Goal: Task Accomplishment & Management: Complete application form

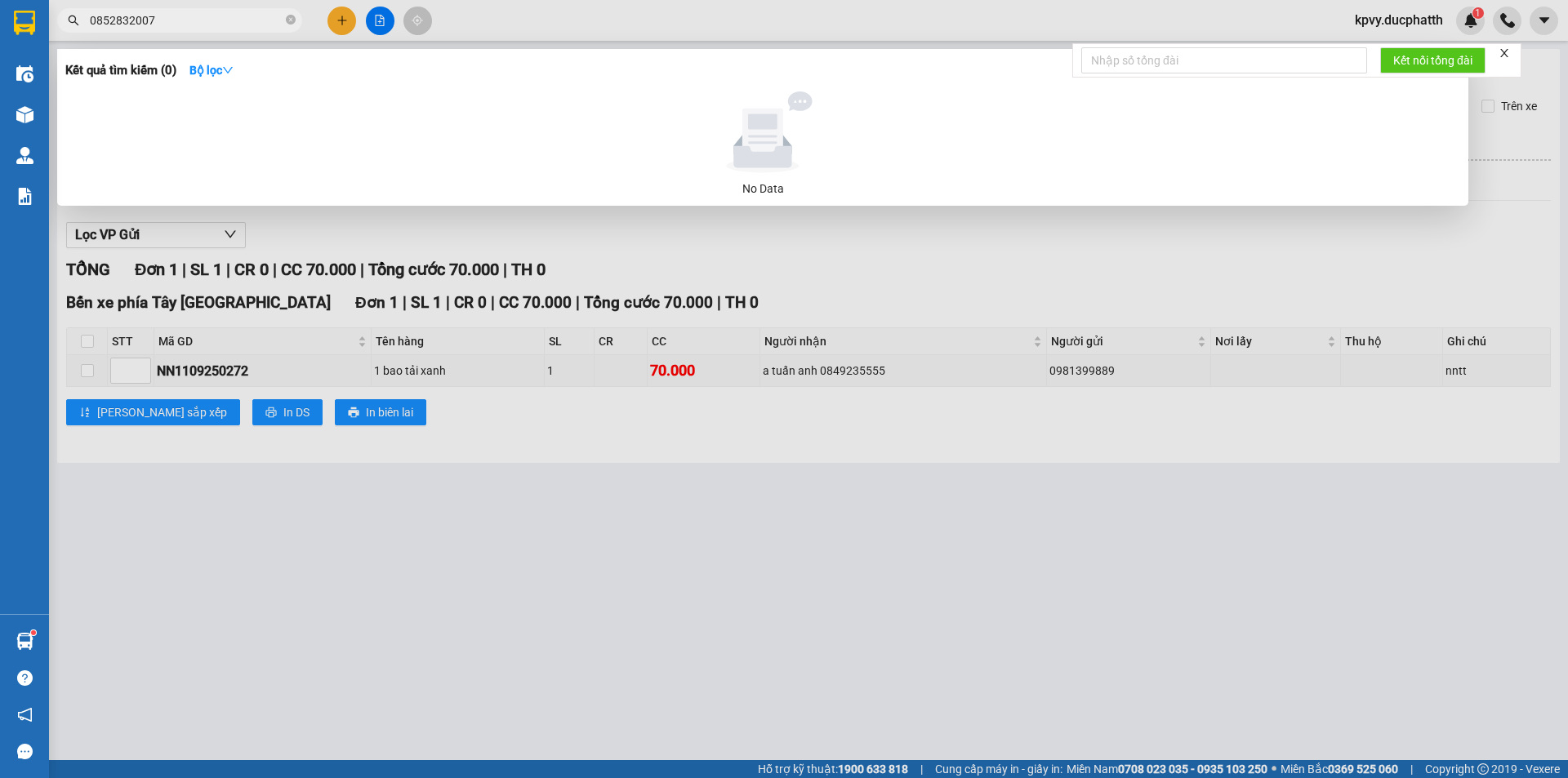
click at [502, 247] on div at bounding box center [784, 389] width 1568 height 778
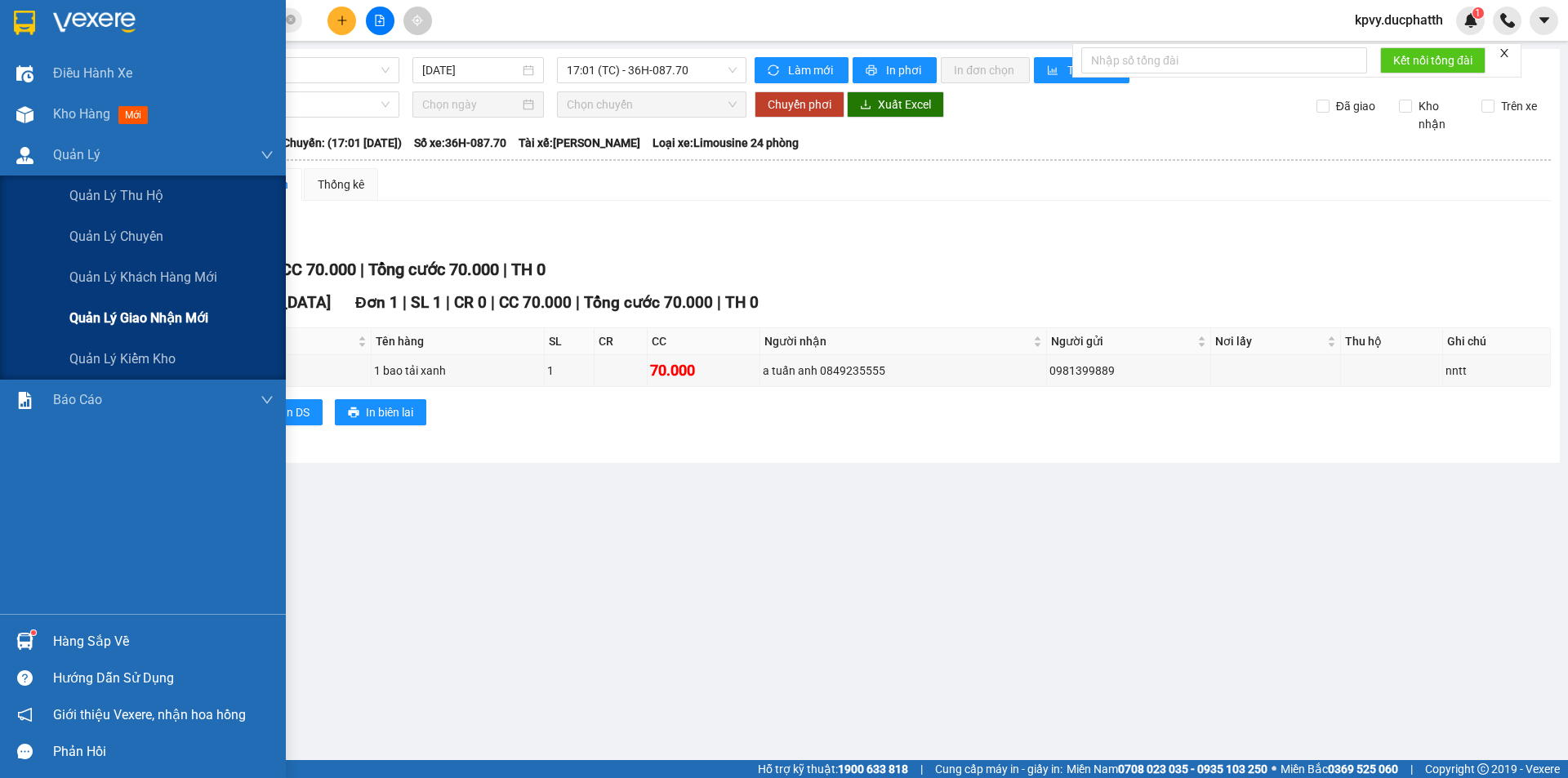
click at [139, 325] on span "Quản lý giao nhận mới" at bounding box center [138, 318] width 139 height 21
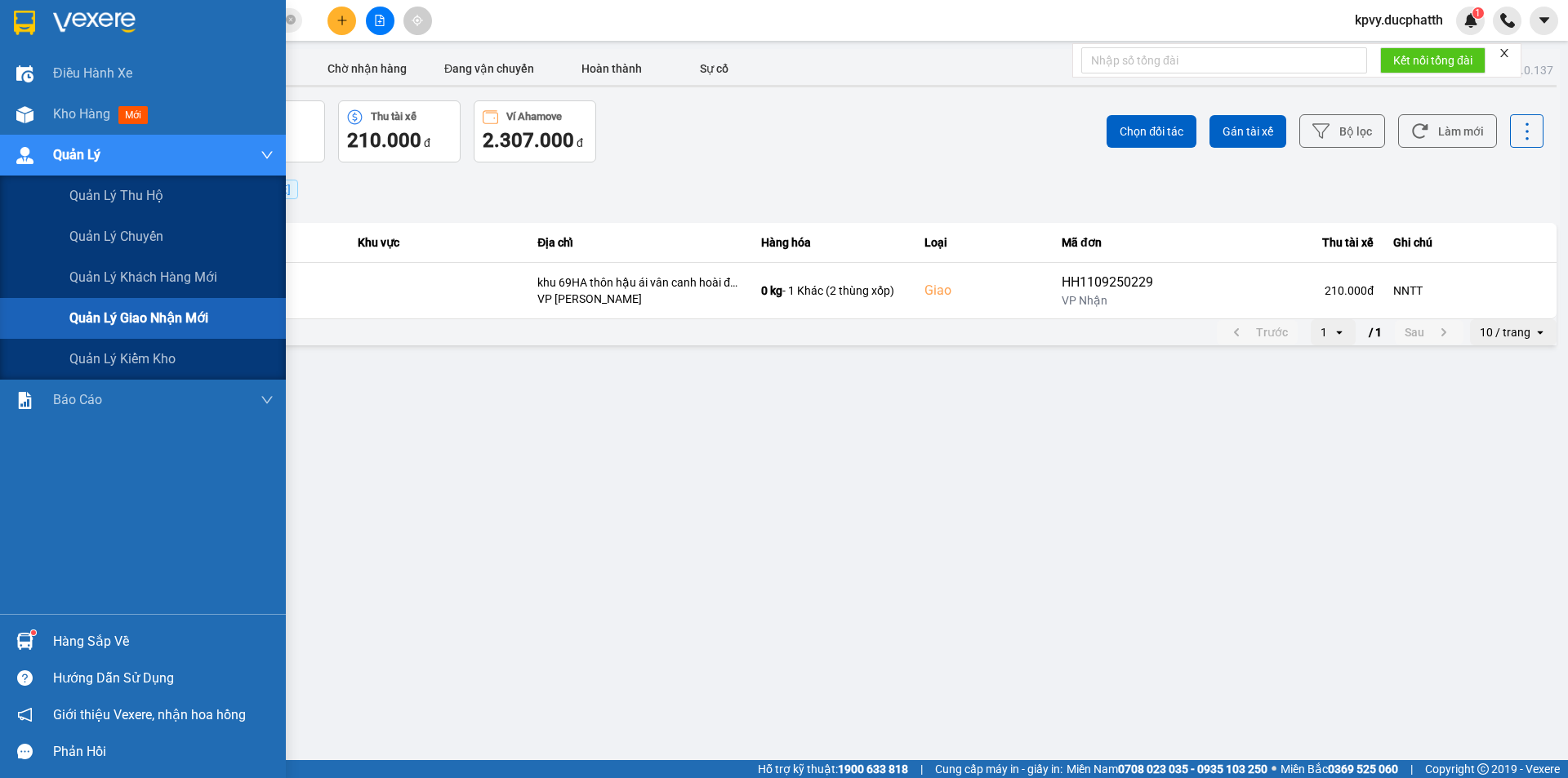
click at [114, 321] on span "Quản lý giao nhận mới" at bounding box center [138, 318] width 139 height 21
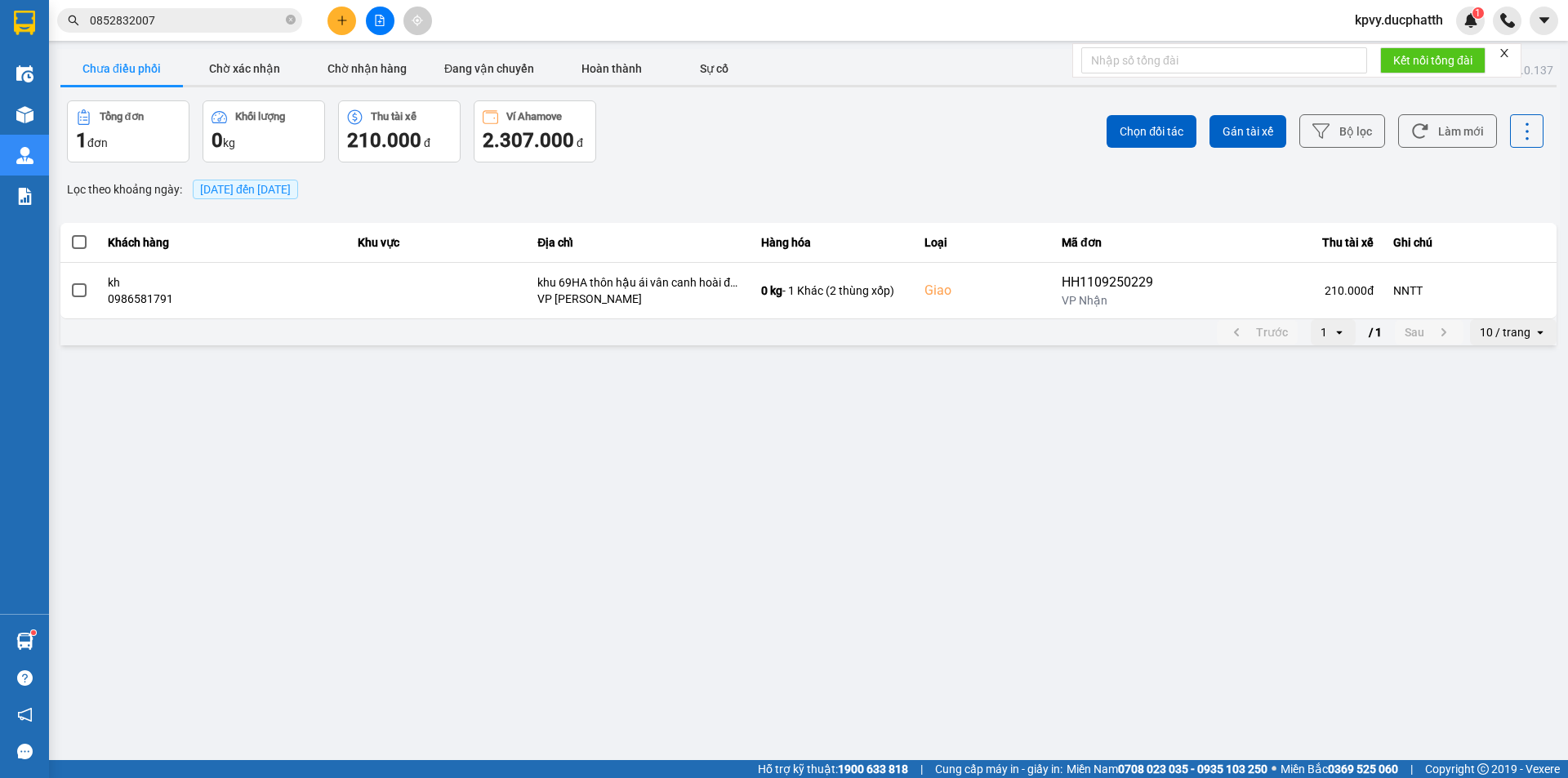
drag, startPoint x: 132, startPoint y: 72, endPoint x: 152, endPoint y: 73, distance: 20.0
click at [135, 73] on button "Chưa điều phối" at bounding box center [121, 68] width 122 height 33
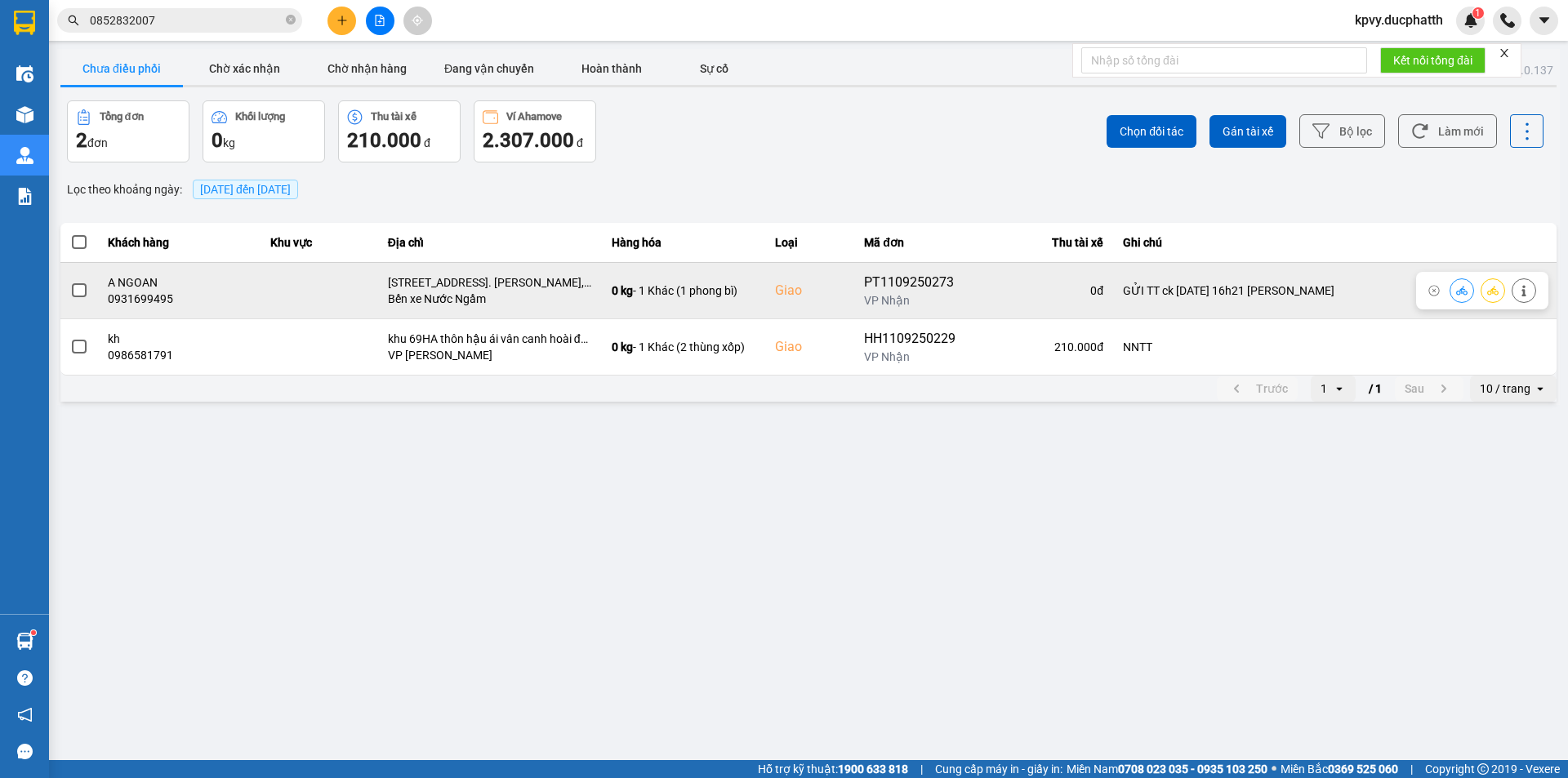
click at [80, 286] on span at bounding box center [79, 291] width 15 height 15
click at [70, 282] on input "checkbox" at bounding box center [70, 282] width 0 height 0
click at [1462, 293] on icon at bounding box center [1462, 290] width 11 height 9
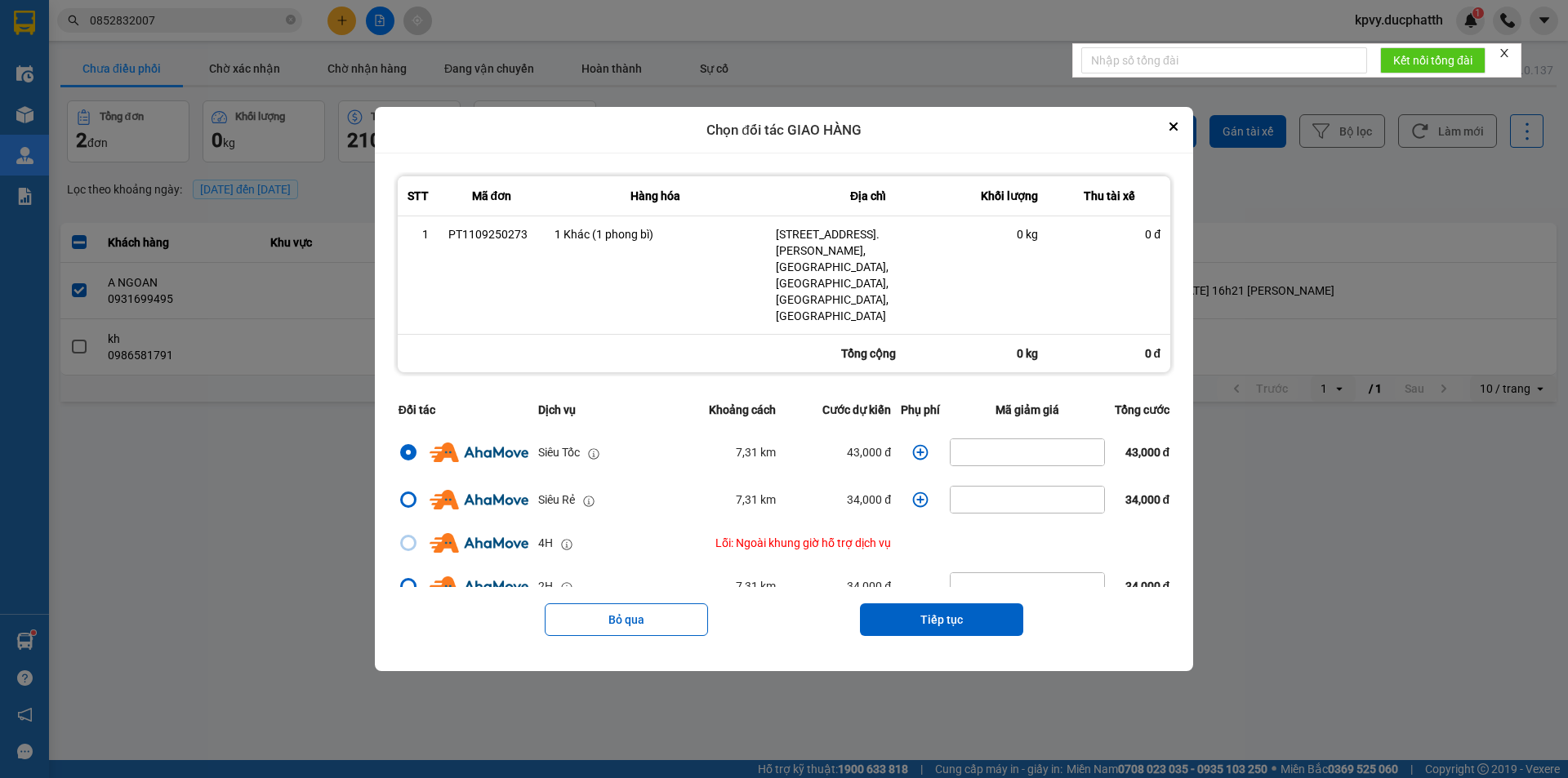
click at [912, 444] on icon "dialog" at bounding box center [920, 451] width 16 height 16
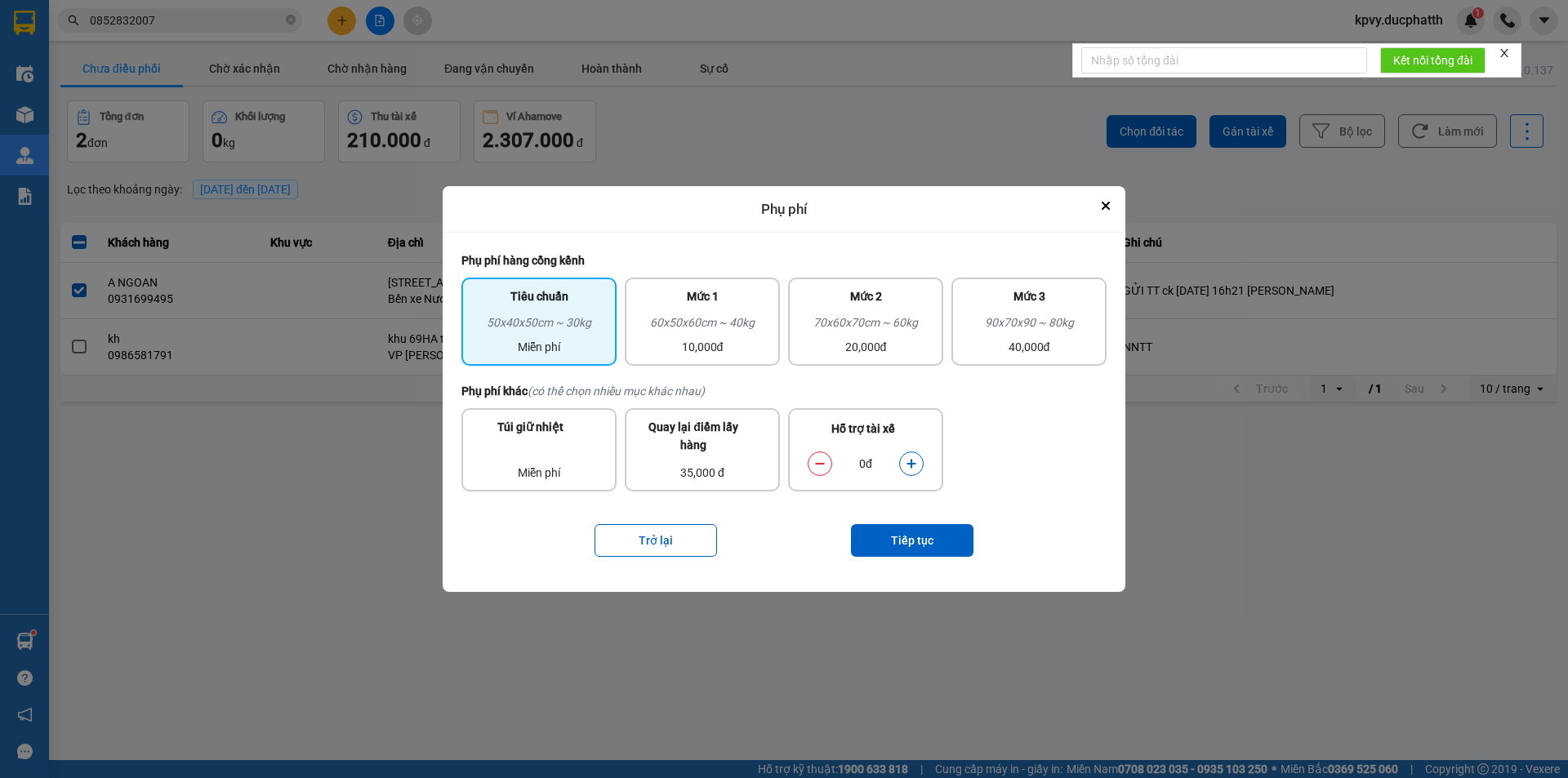
click at [903, 457] on button "dialog" at bounding box center [911, 464] width 23 height 28
click at [904, 456] on button "dialog" at bounding box center [911, 464] width 23 height 28
click at [903, 531] on button "Tiếp tục" at bounding box center [911, 540] width 122 height 33
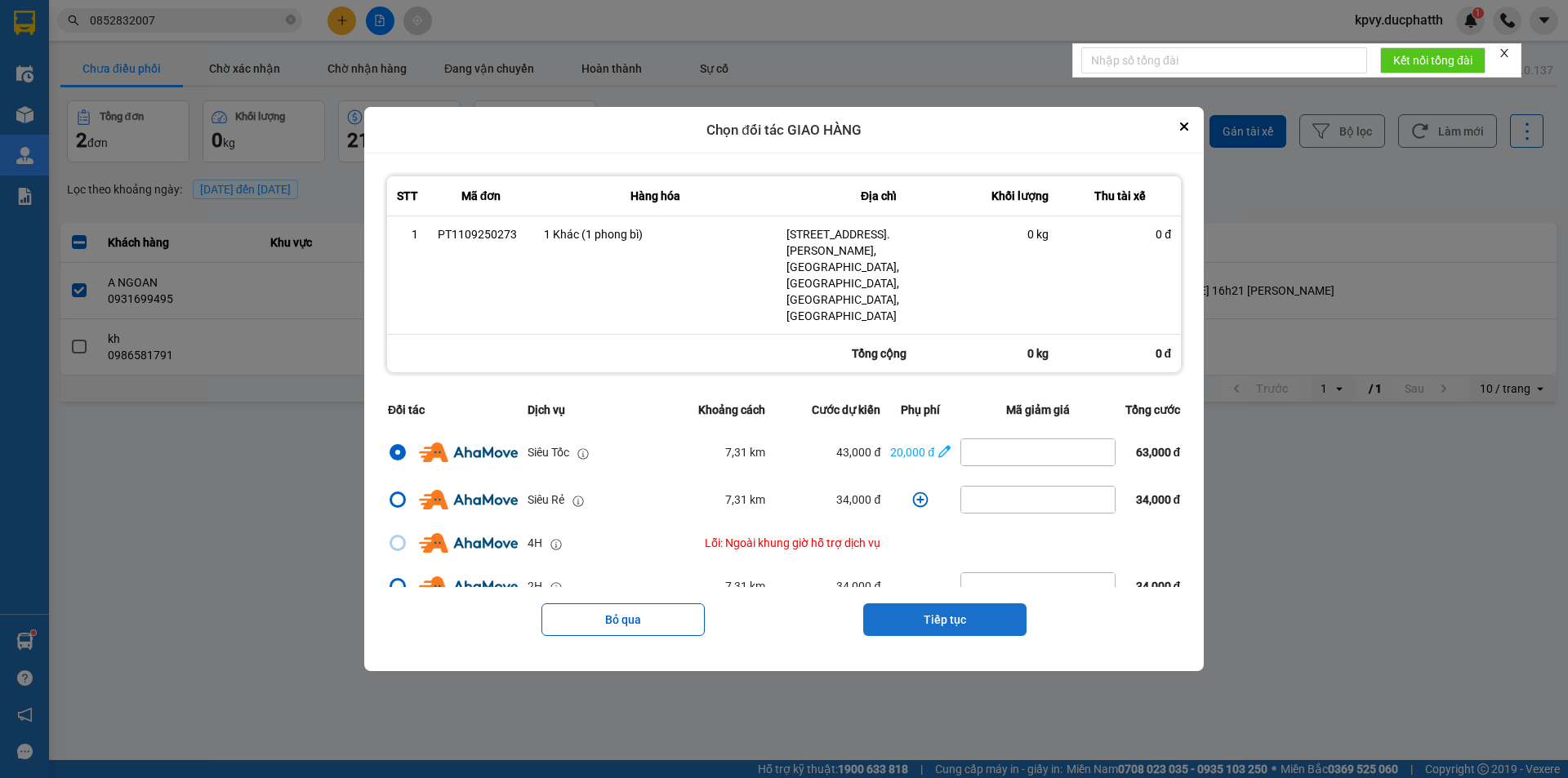
click at [934, 604] on button "Tiếp tục" at bounding box center [944, 620] width 164 height 33
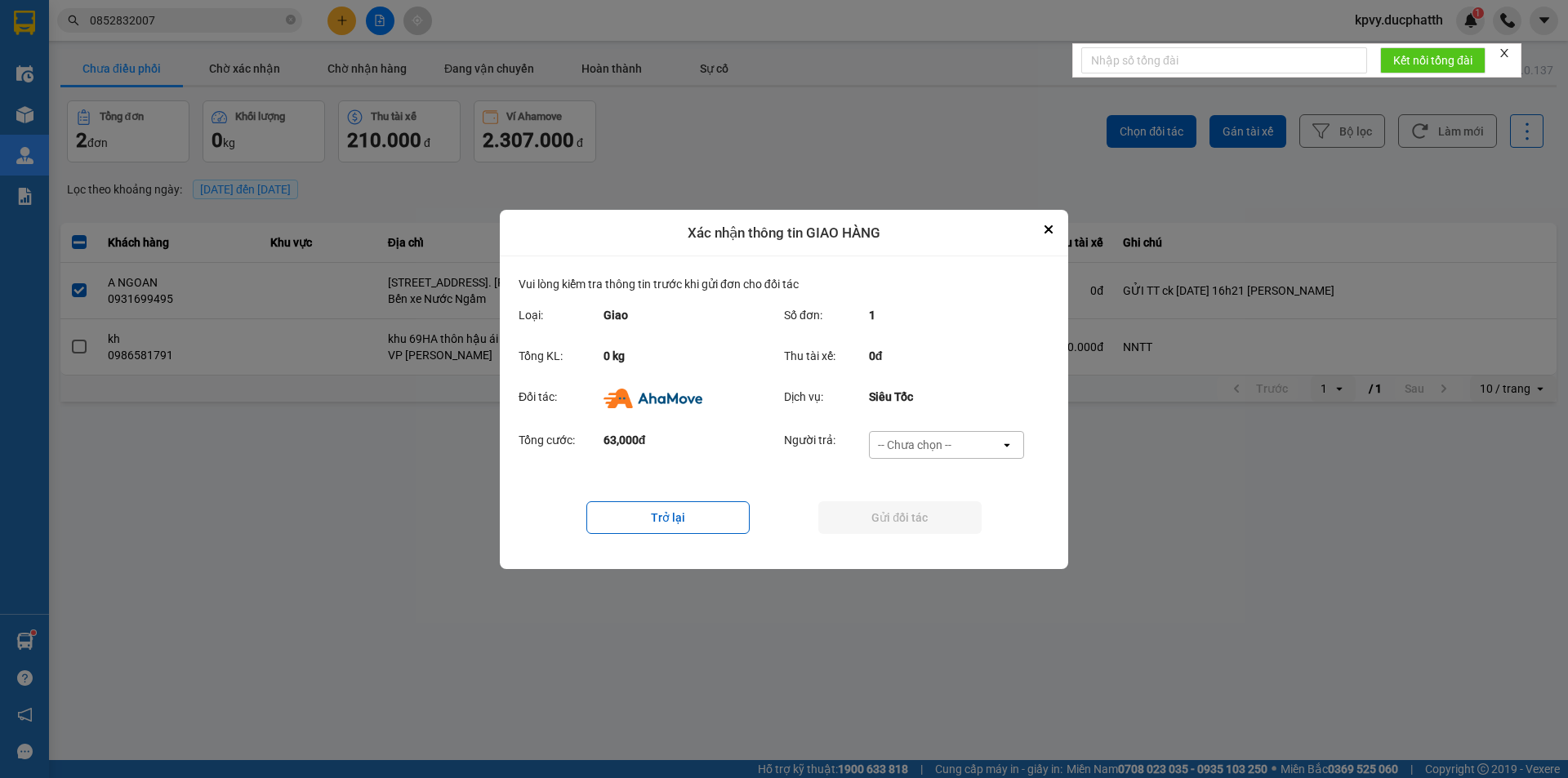
click at [943, 441] on div "-- Chưa chọn --" at bounding box center [915, 445] width 74 height 16
click at [908, 532] on span "Ví Ahamove" at bounding box center [914, 538] width 66 height 16
click at [915, 508] on button "Gửi đối tác" at bounding box center [900, 518] width 164 height 33
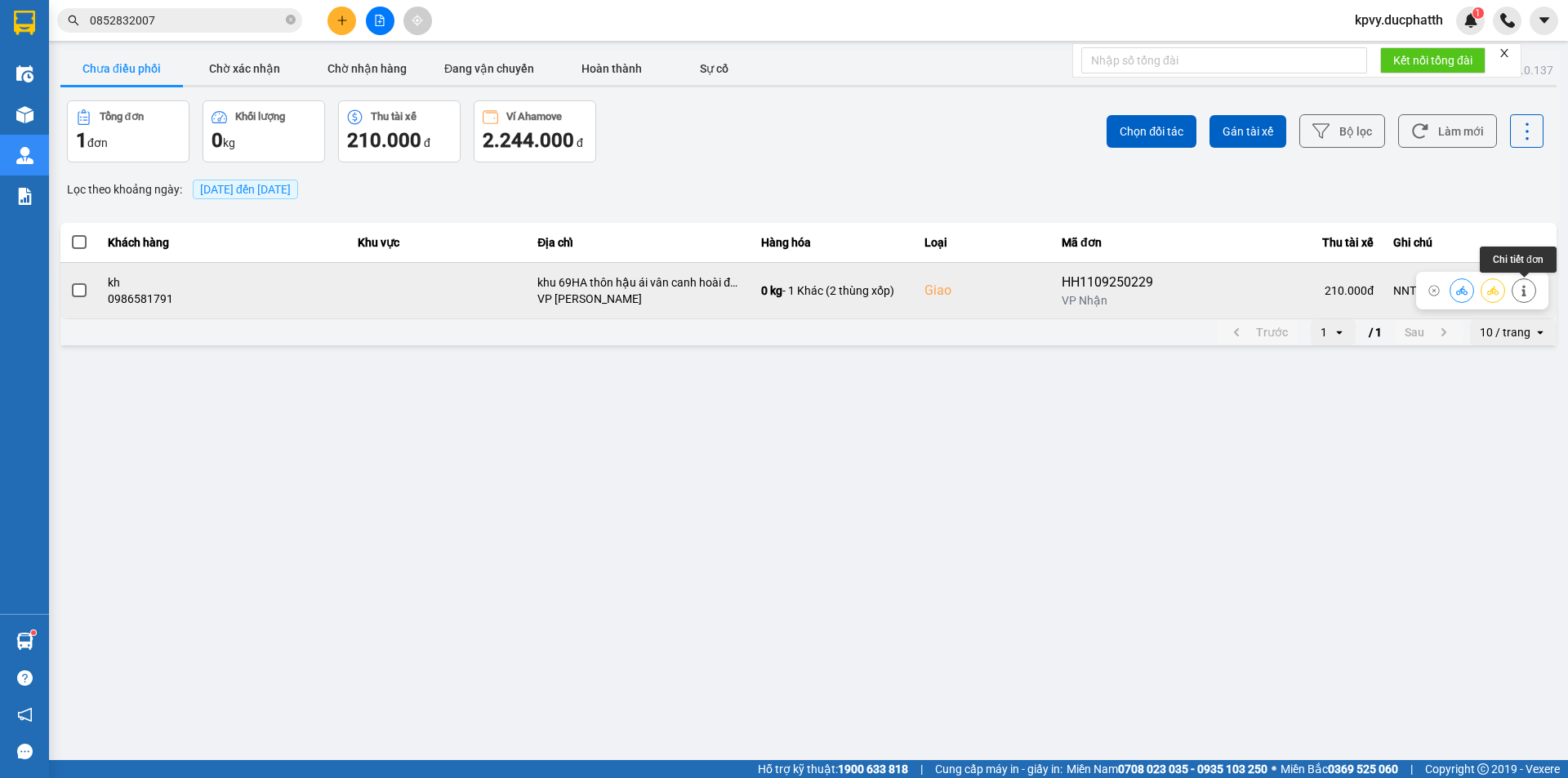
click at [1524, 293] on icon at bounding box center [1524, 291] width 4 height 11
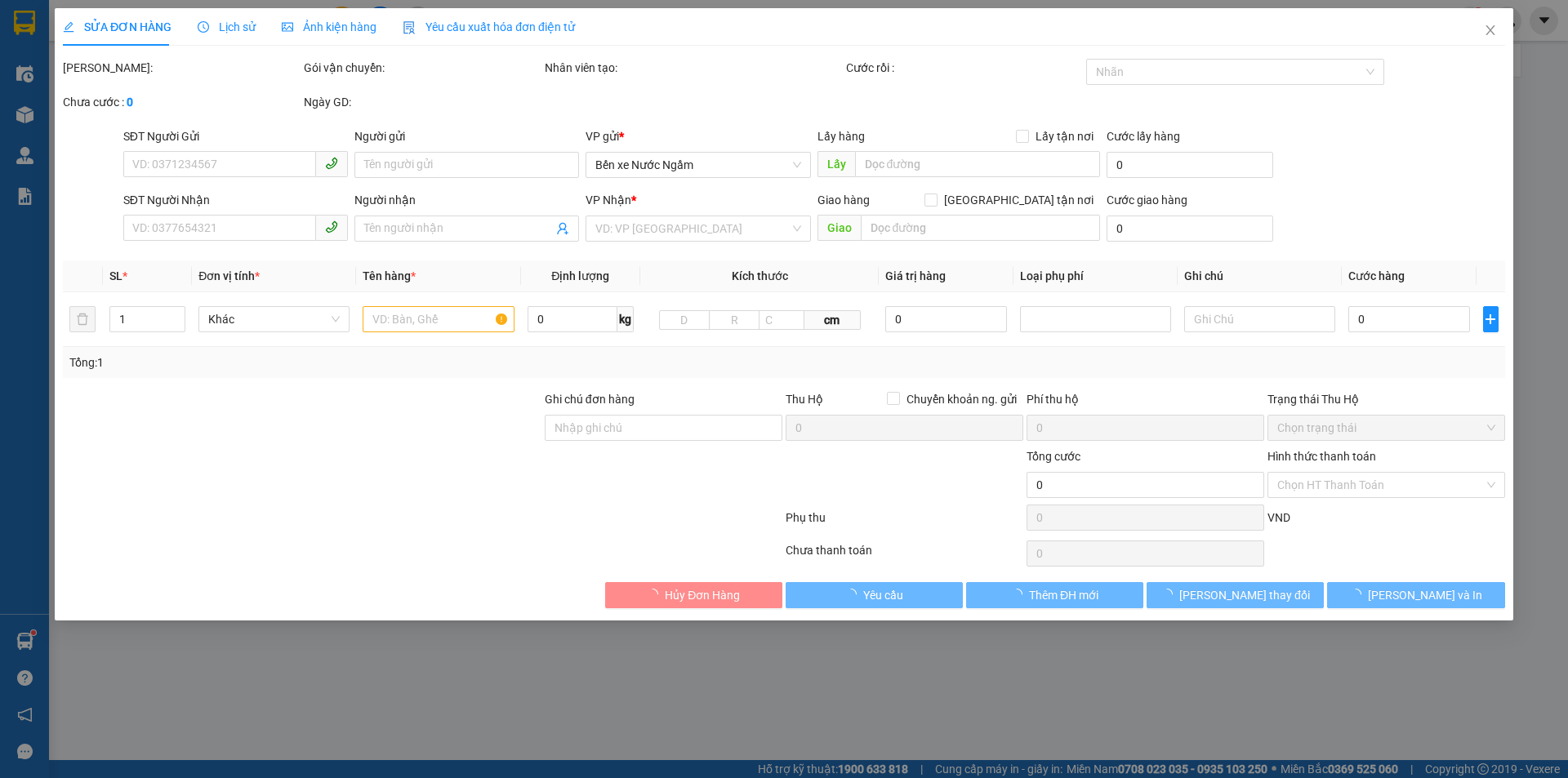
type input "0843905555"
type input "a quang"
type input "0986581791"
type input "kh"
checkbox input "true"
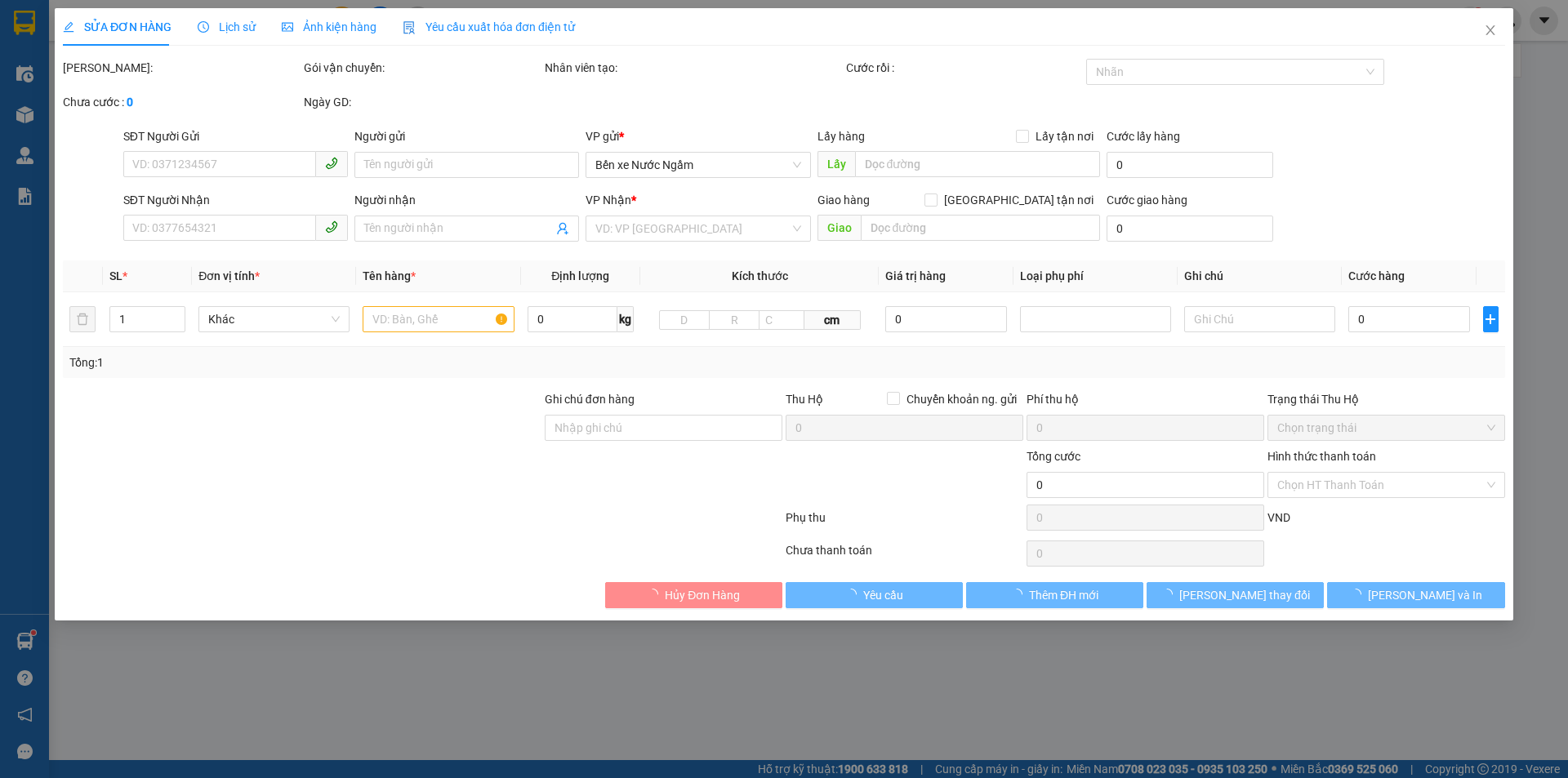
type input "khu 69HA thôn hậu ái vân canh hoài đức"
type input "NNTT"
type input "210.000"
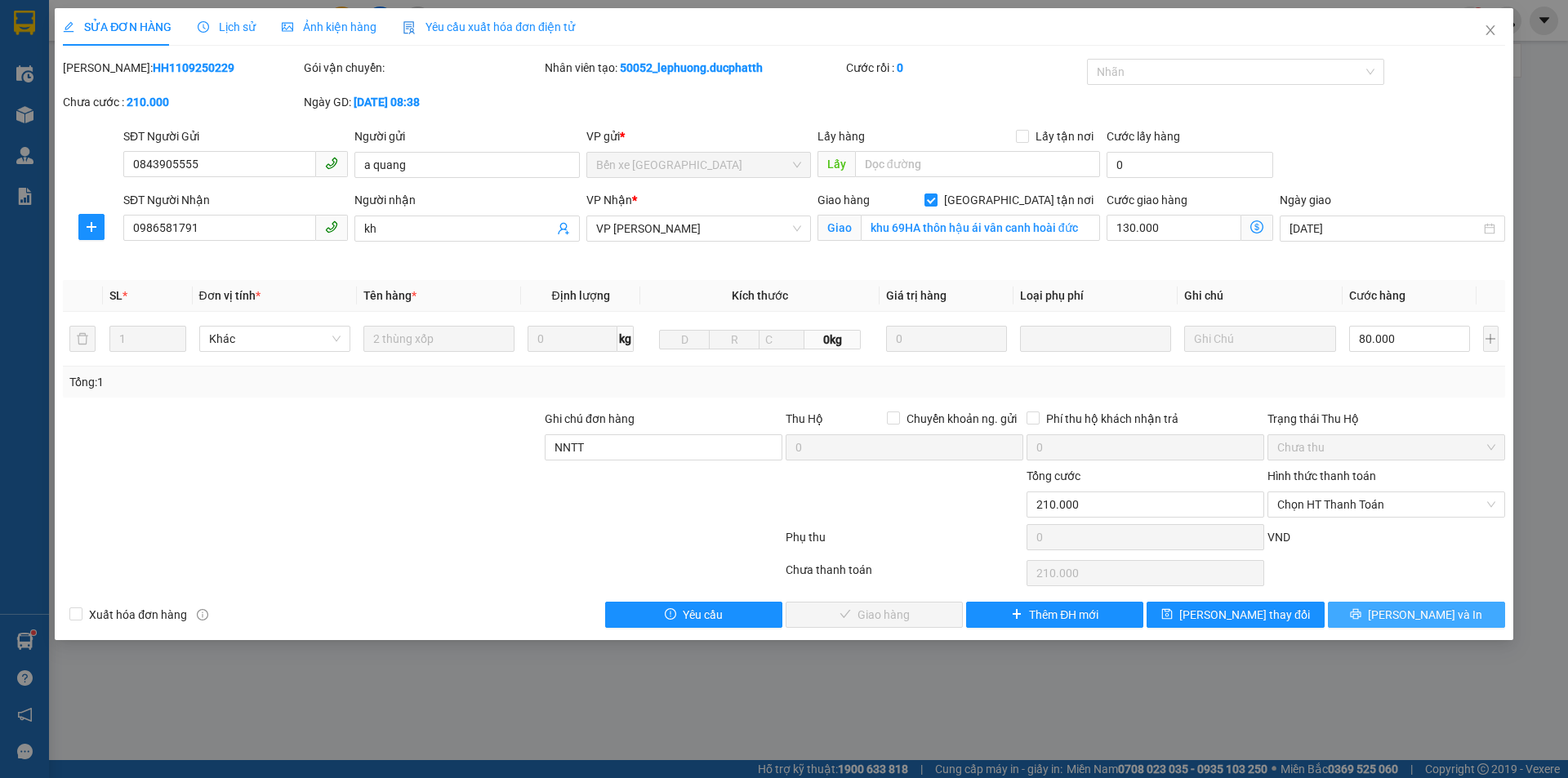
click at [1373, 611] on button "[PERSON_NAME] và In" at bounding box center [1416, 615] width 177 height 27
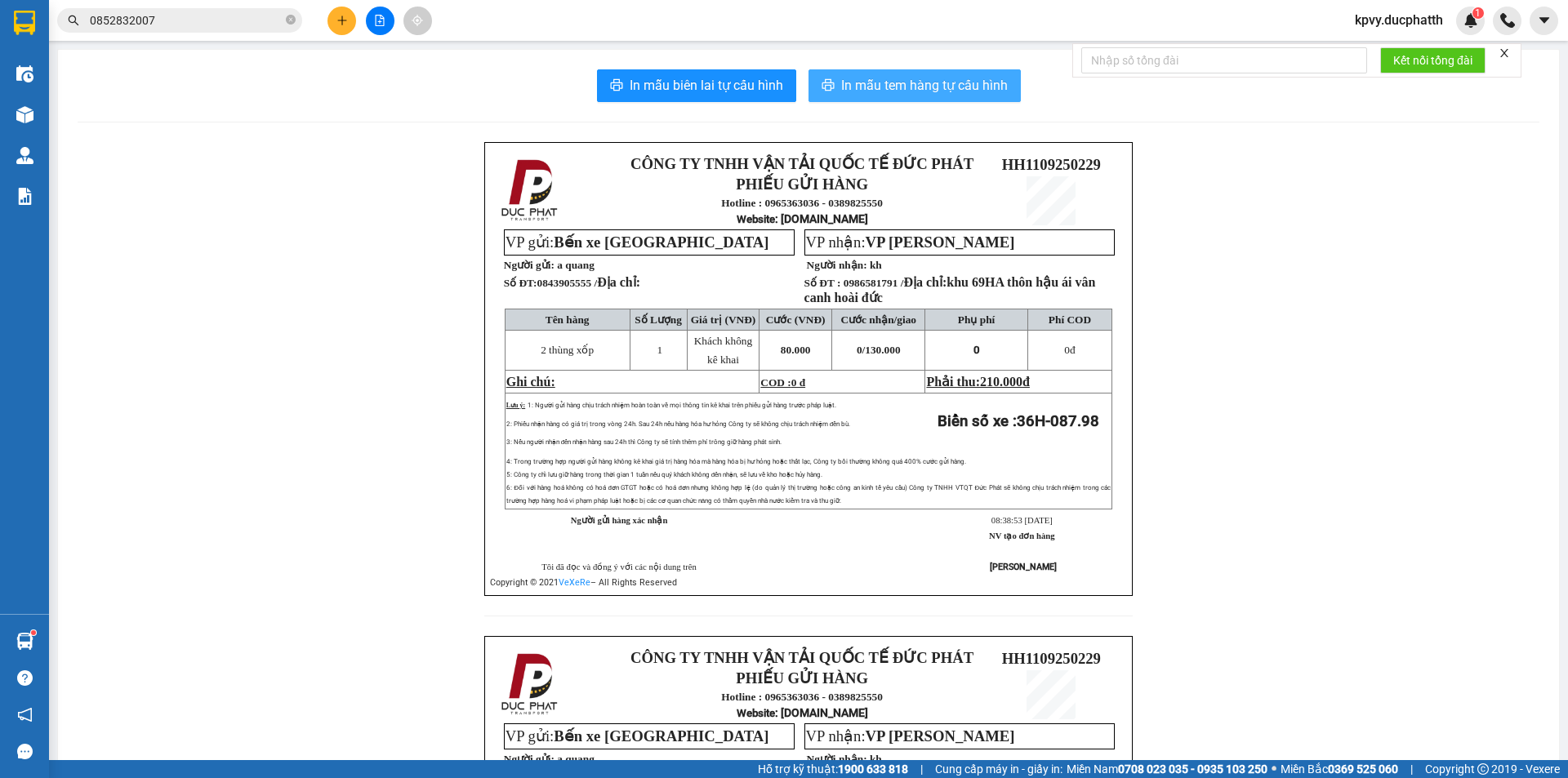
click at [881, 98] on button "In mẫu tem hàng tự cấu hình" at bounding box center [914, 85] width 212 height 33
click at [896, 81] on span "In mẫu tem hàng tự cấu hình" at bounding box center [925, 85] width 167 height 21
click at [905, 83] on span "In mẫu tem hàng tự cấu hình" at bounding box center [925, 85] width 167 height 21
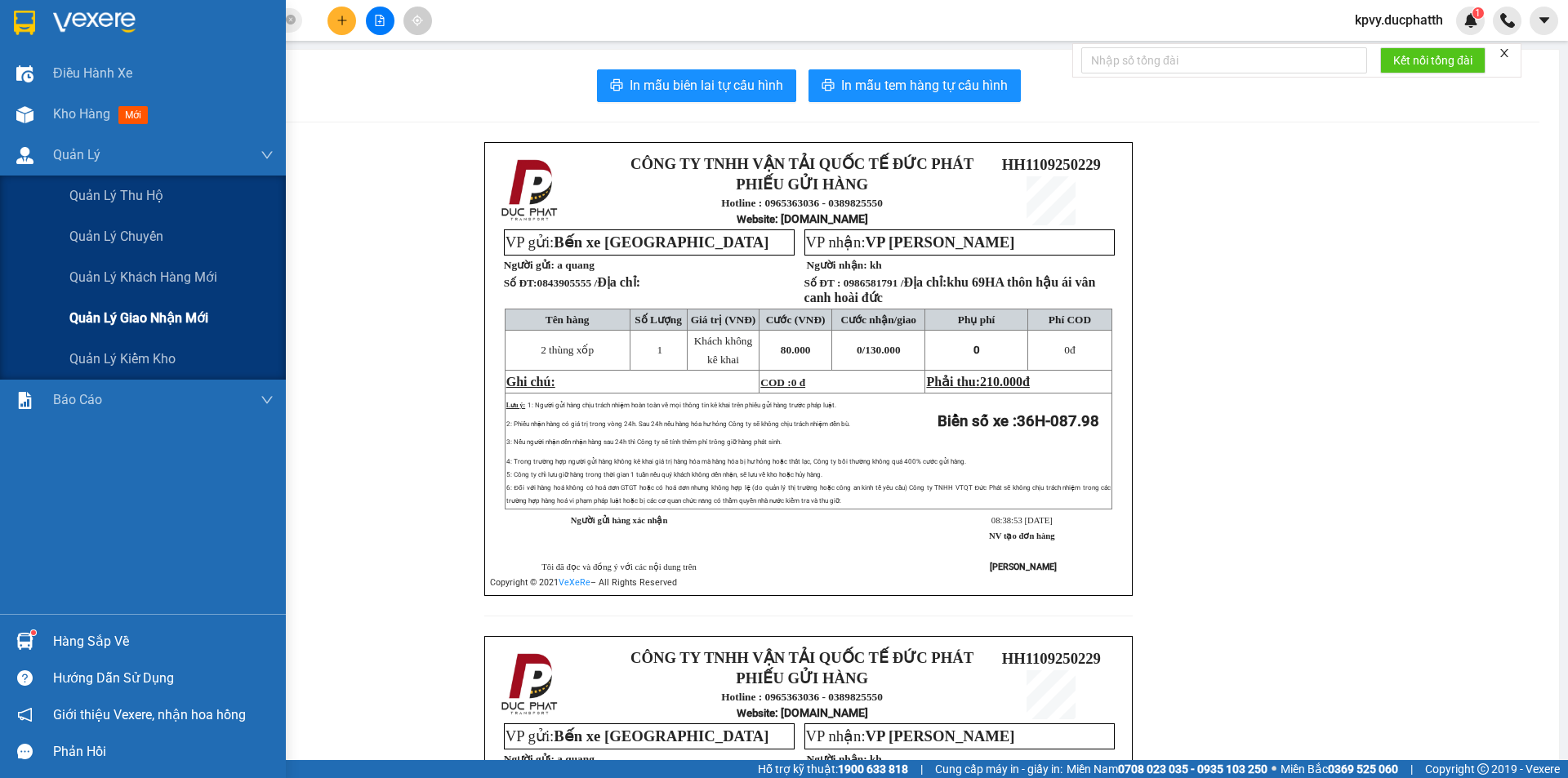
click at [113, 325] on span "Quản lý giao nhận mới" at bounding box center [138, 318] width 139 height 21
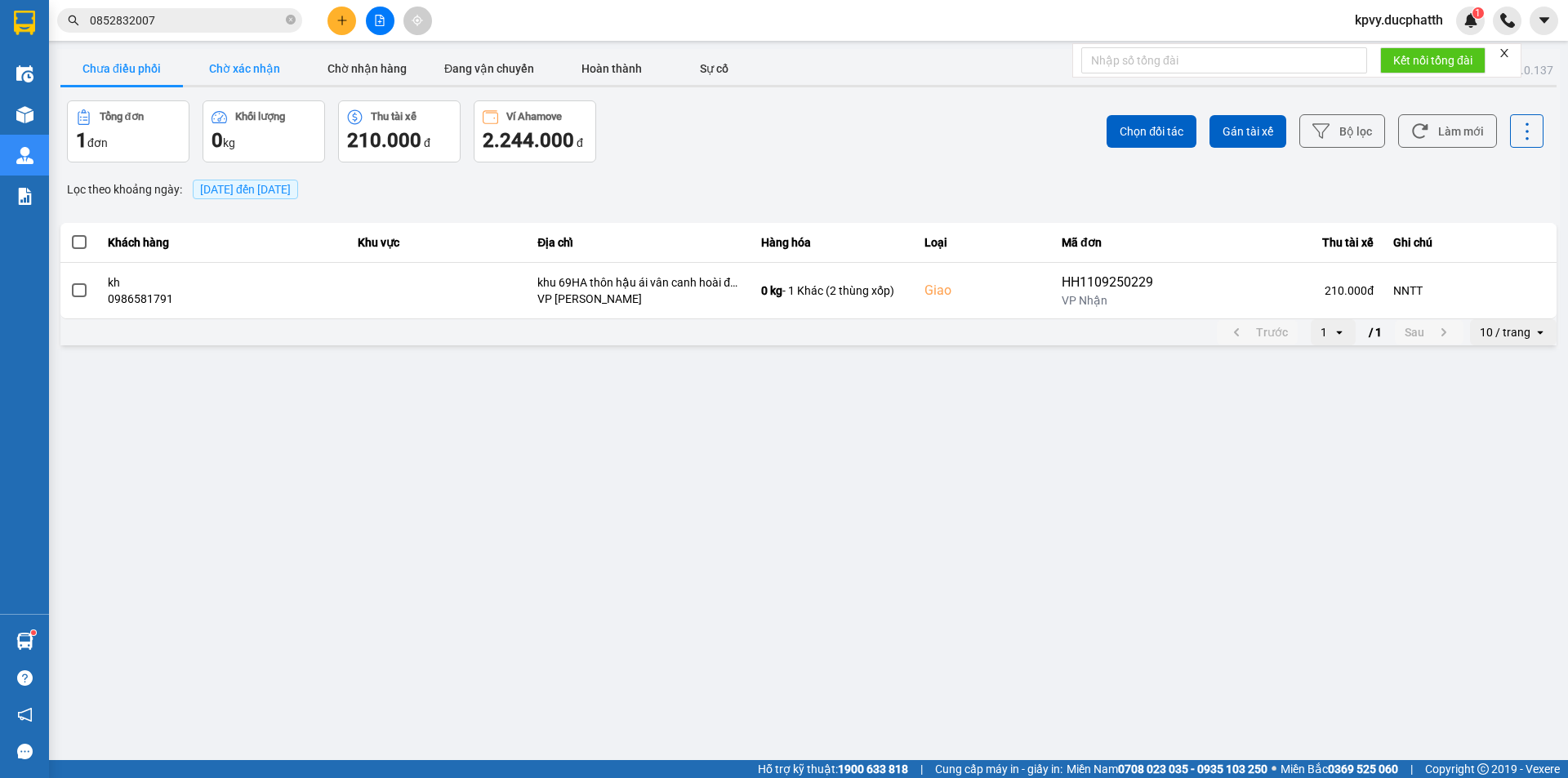
drag, startPoint x: 267, startPoint y: 71, endPoint x: 340, endPoint y: 76, distance: 73.2
click at [273, 71] on button "Chờ xác nhận" at bounding box center [243, 68] width 122 height 33
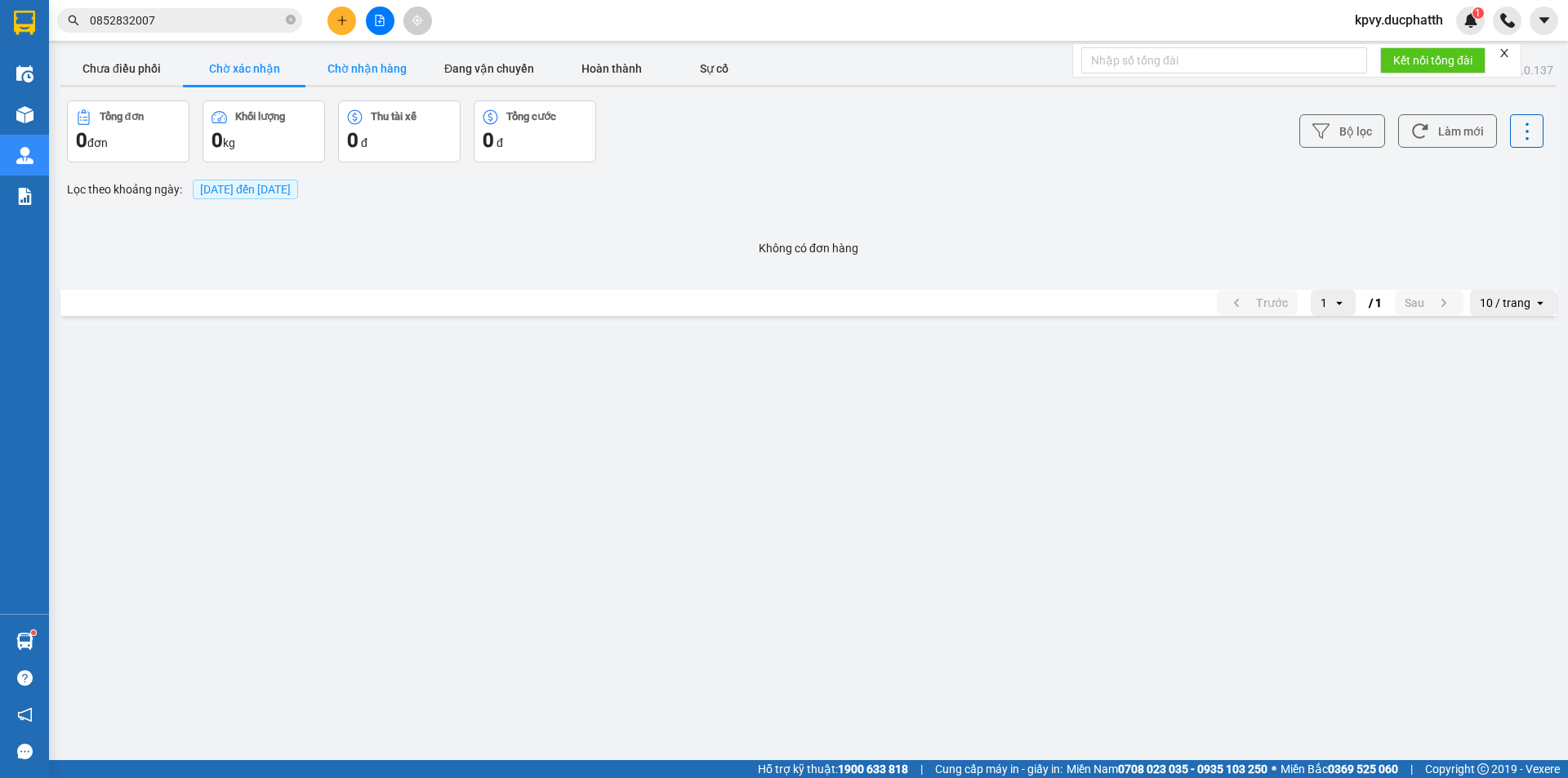
click at [357, 76] on button "Chờ nhận hàng" at bounding box center [366, 68] width 122 height 33
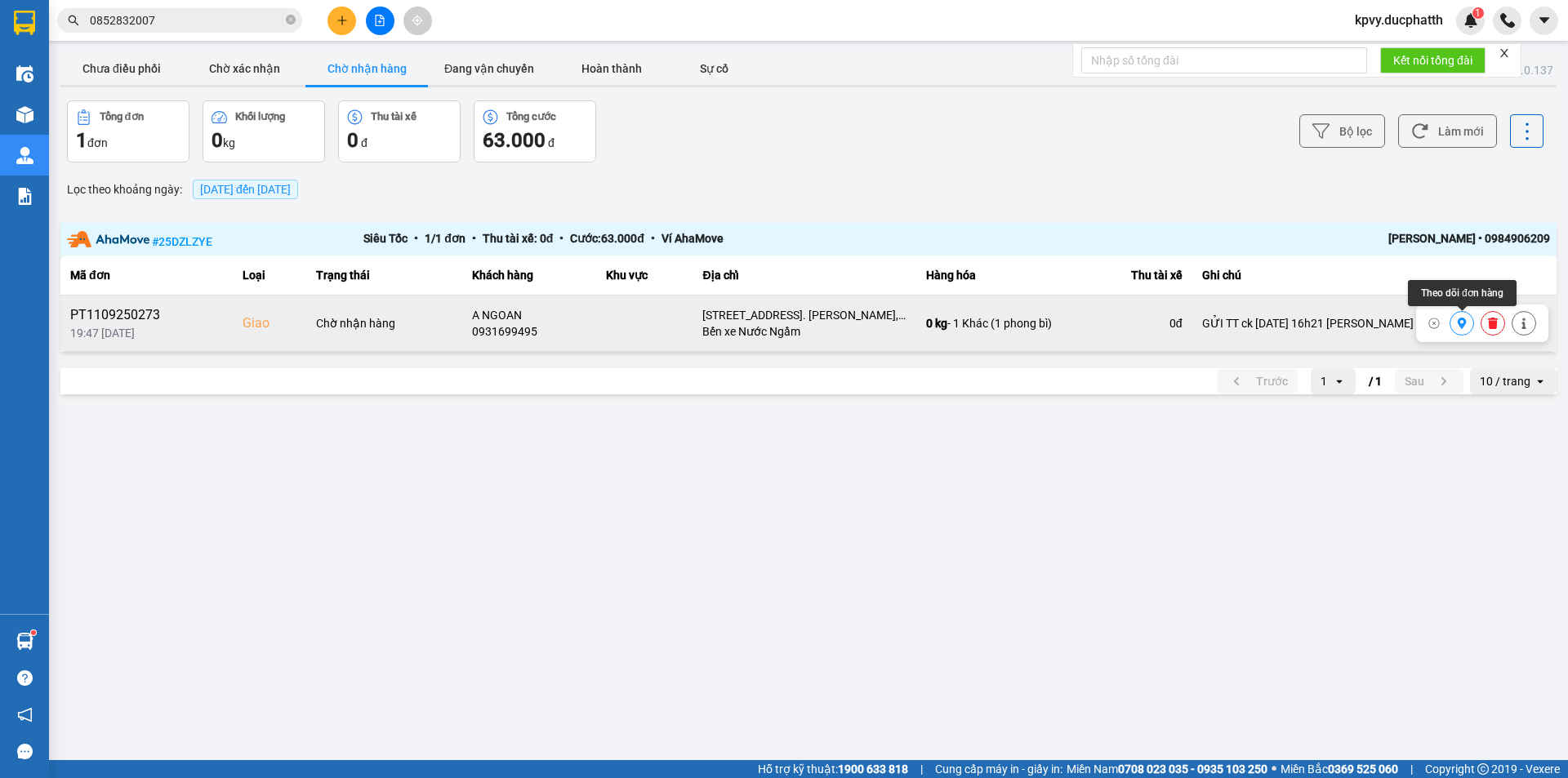
click at [1462, 317] on button at bounding box center [1462, 324] width 23 height 28
